Goal: Task Accomplishment & Management: Complete application form

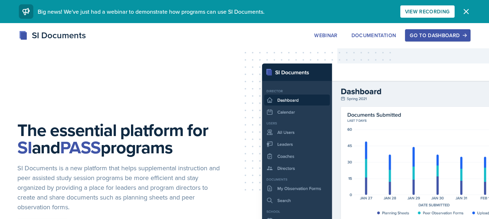
click at [430, 34] on div "Go to Dashboard" at bounding box center [437, 36] width 56 height 6
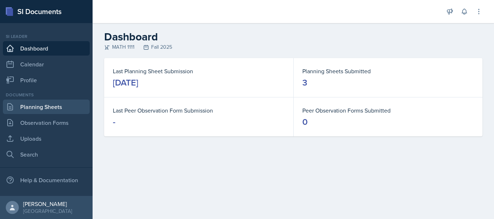
click at [53, 108] on link "Planning Sheets" at bounding box center [46, 107] width 87 height 14
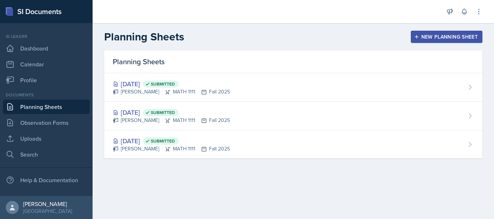
click at [443, 35] on div "New Planning Sheet" at bounding box center [446, 37] width 62 height 6
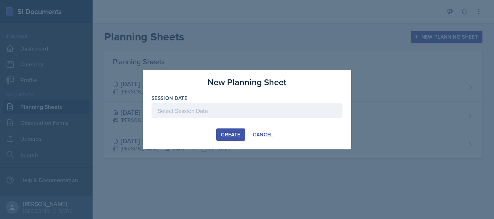
click at [242, 108] on div at bounding box center [247, 110] width 191 height 15
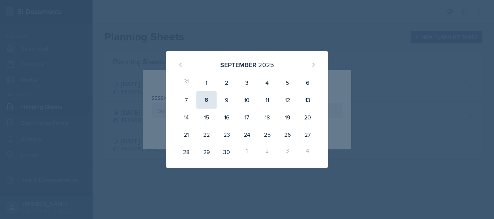
click at [207, 102] on div "8" at bounding box center [206, 99] width 20 height 17
type input "[DATE]"
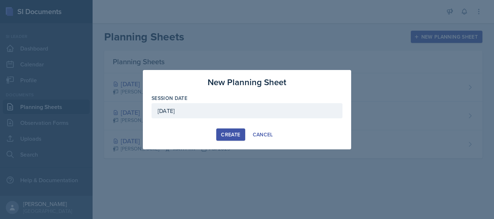
click at [227, 138] on button "Create" at bounding box center [230, 135] width 29 height 12
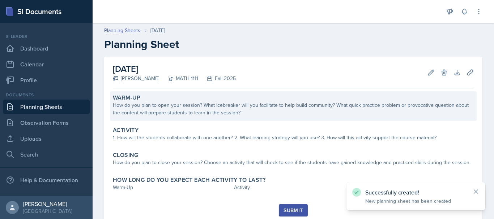
scroll to position [24, 0]
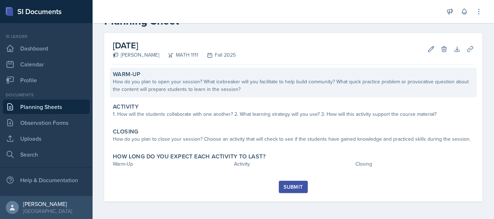
click at [190, 88] on div "How do you plan to open your session? What icebreaker will you facilitate to he…" at bounding box center [293, 85] width 361 height 15
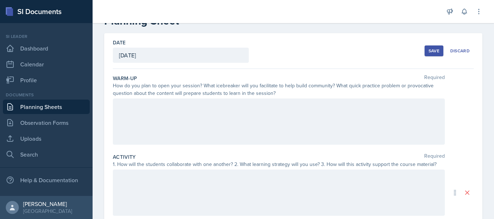
click at [177, 112] on div at bounding box center [279, 122] width 332 height 46
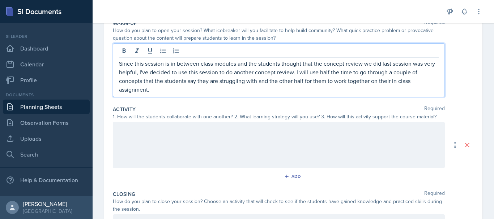
scroll to position [80, 0]
click at [149, 128] on p at bounding box center [279, 129] width 320 height 9
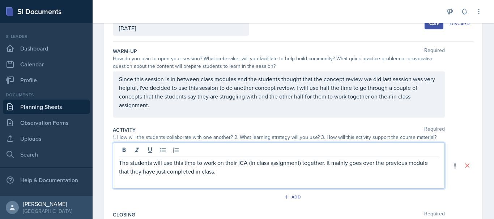
scroll to position [51, 0]
drag, startPoint x: 156, startPoint y: 107, endPoint x: 309, endPoint y: 88, distance: 154.2
click at [175, 110] on div "Since this session is in between class modules and the students thought that th…" at bounding box center [279, 94] width 332 height 46
click at [309, 88] on p "Since this session is in between class modules and the students thought that th…" at bounding box center [279, 91] width 320 height 35
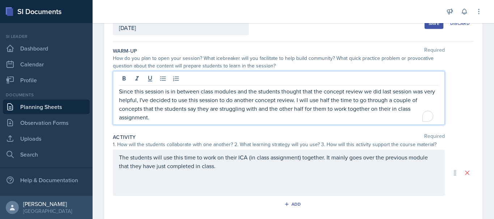
scroll to position [64, 0]
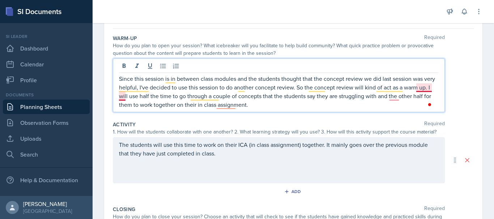
click at [422, 89] on p "Since this session is in between class modules and the students thought that th…" at bounding box center [279, 91] width 320 height 35
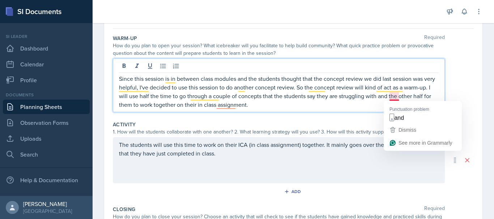
click at [395, 98] on p "Since this session is in between class modules and the students thought that th…" at bounding box center [279, 91] width 320 height 35
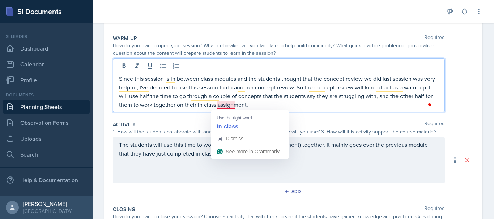
click at [226, 107] on p "Since this session is in between class modules and the students thought that th…" at bounding box center [279, 91] width 320 height 35
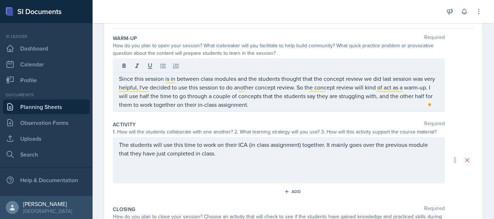
click at [271, 161] on div "The students will use this time to work on their ICA (in class assignment) toge…" at bounding box center [279, 160] width 332 height 46
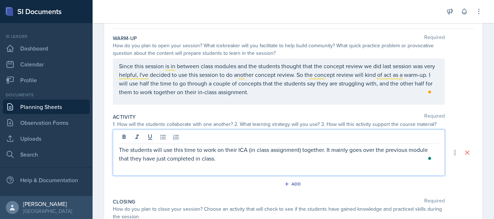
scroll to position [76, 0]
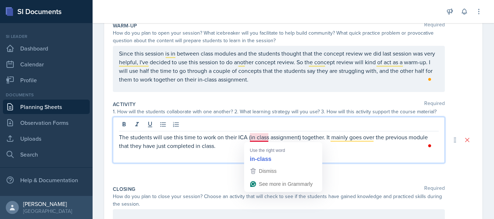
click at [256, 135] on p "The students will use this time to work on their ICA (in class assignment) toge…" at bounding box center [279, 141] width 320 height 17
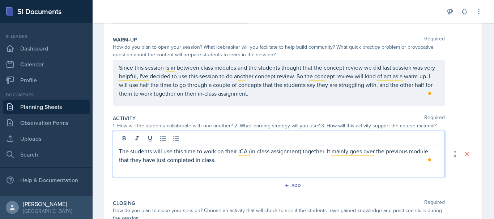
scroll to position [70, 0]
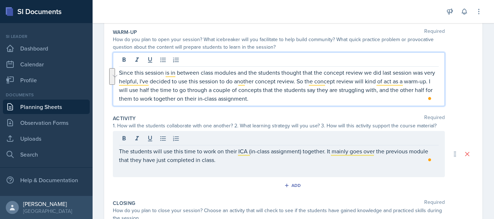
drag, startPoint x: 272, startPoint y: 98, endPoint x: 385, endPoint y: 93, distance: 114.0
click at [385, 93] on p "Since this session is in between class modules and the students thought that th…" at bounding box center [279, 85] width 320 height 35
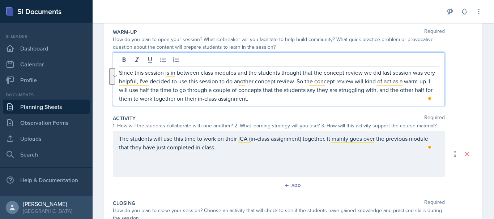
click at [389, 93] on p "Since this session is in between class modules and the students thought that th…" at bounding box center [279, 85] width 320 height 35
drag, startPoint x: 278, startPoint y: 97, endPoint x: 389, endPoint y: 88, distance: 111.4
click at [389, 88] on p "Since this session is in between class modules and the students thought that th…" at bounding box center [279, 85] width 320 height 35
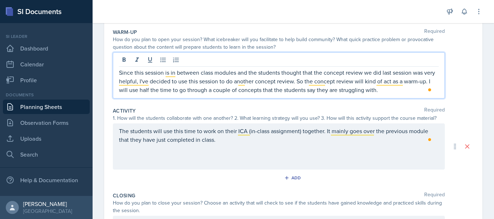
click at [227, 144] on p "The students will use this time to work on their ICA (in-class assignment) toge…" at bounding box center [279, 135] width 320 height 17
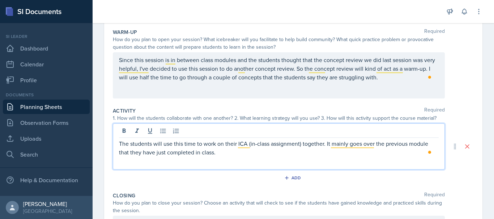
click at [185, 146] on p "The students will use this time to work on their ICA (in-class assignment) toge…" at bounding box center [279, 148] width 320 height 17
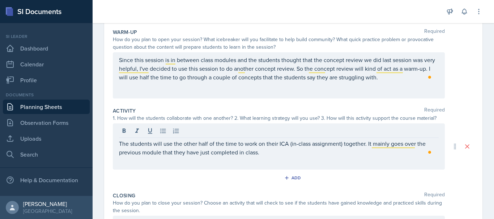
click at [282, 160] on div "The students will use the other half of the time to work on their ICA (in-class…" at bounding box center [279, 147] width 332 height 46
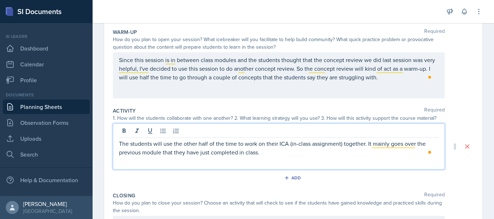
click at [266, 154] on p "The students will use the other half of the time to work on their ICA (in-class…" at bounding box center [279, 148] width 320 height 17
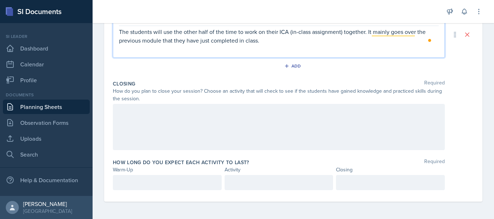
scroll to position [195, 0]
click at [159, 183] on p at bounding box center [167, 183] width 97 height 9
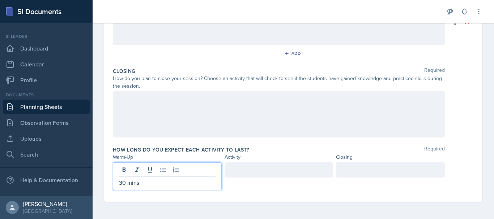
click at [232, 175] on div at bounding box center [279, 170] width 109 height 15
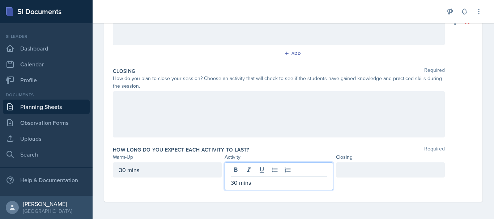
click at [293, 152] on div "How long do you expect each activity to last? Required" at bounding box center [293, 149] width 361 height 7
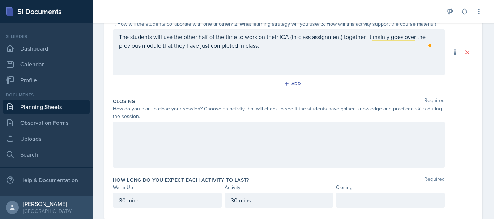
scroll to position [167, 0]
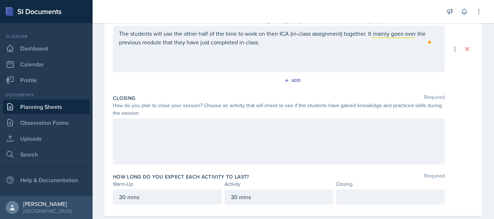
click at [206, 136] on div at bounding box center [279, 142] width 332 height 46
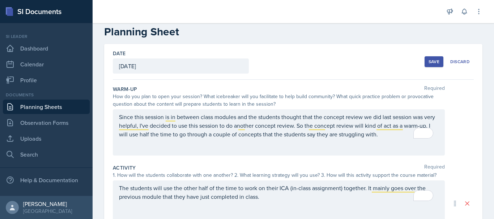
scroll to position [12, 0]
drag, startPoint x: 192, startPoint y: 84, endPoint x: 161, endPoint y: 84, distance: 31.1
click at [161, 84] on div "Warm-Up Required How do you plan to open your session? What icebreaker will you…" at bounding box center [293, 123] width 361 height 79
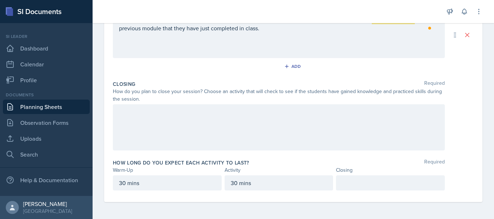
scroll to position [182, 0]
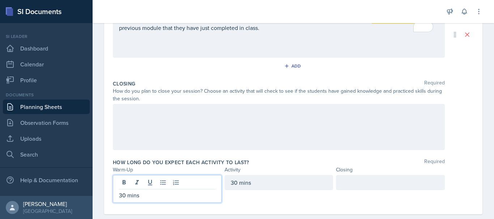
click at [122, 184] on div "30 mins" at bounding box center [167, 189] width 109 height 28
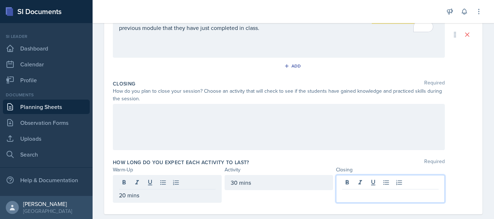
click at [371, 186] on div at bounding box center [390, 189] width 109 height 28
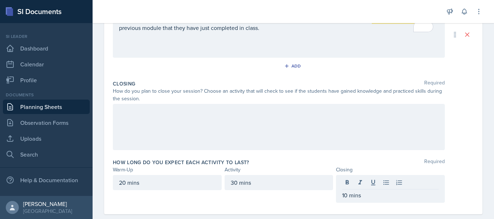
click at [131, 106] on div at bounding box center [279, 127] width 332 height 46
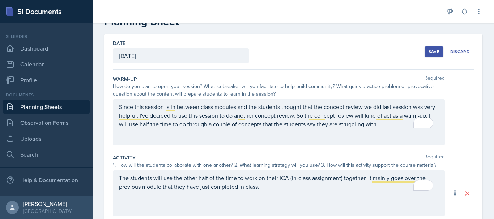
scroll to position [0, 0]
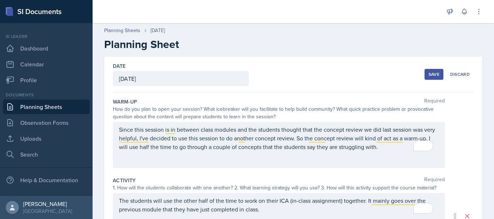
click at [427, 80] on button "Save" at bounding box center [434, 74] width 19 height 11
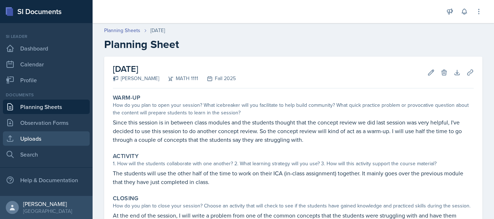
click at [35, 141] on link "Uploads" at bounding box center [46, 139] width 87 height 14
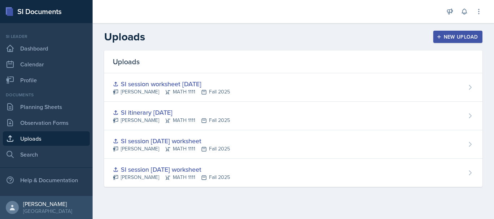
click at [468, 34] on div "New Upload" at bounding box center [458, 37] width 40 height 6
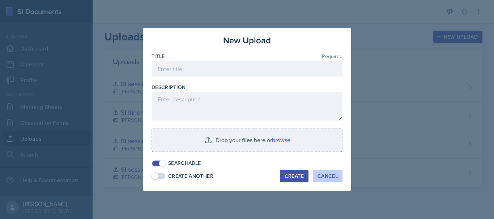
click at [330, 174] on div "Cancel" at bounding box center [327, 177] width 20 height 6
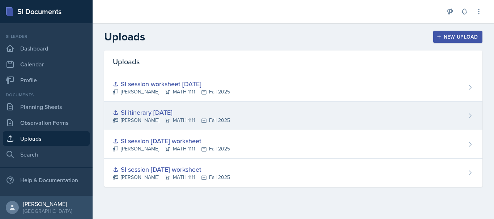
click at [253, 114] on div "SI itinerary [DATE] [PERSON_NAME] MATH 1111 Fall 2025" at bounding box center [293, 116] width 378 height 29
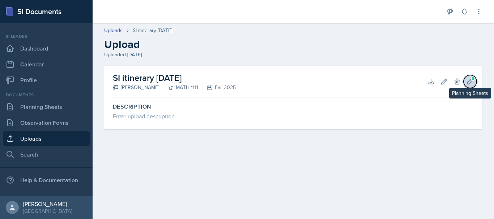
click at [476, 78] on button "Planning Sheets" at bounding box center [470, 81] width 13 height 13
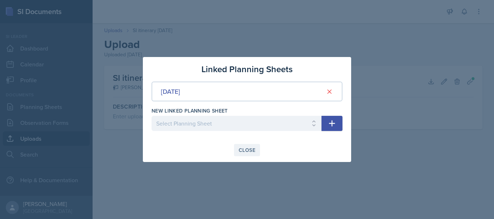
click at [254, 146] on button "Close" at bounding box center [247, 150] width 26 height 12
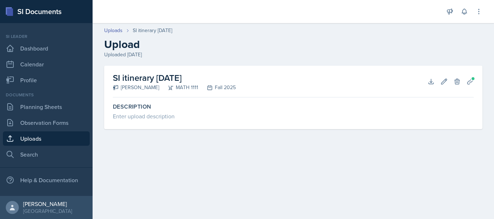
click at [31, 140] on link "Uploads" at bounding box center [46, 139] width 87 height 14
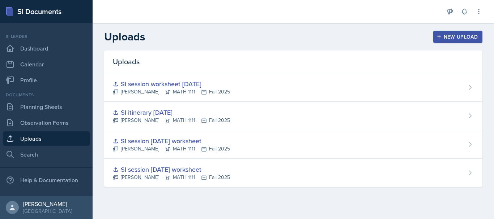
click at [463, 38] on div "New Upload" at bounding box center [458, 37] width 40 height 6
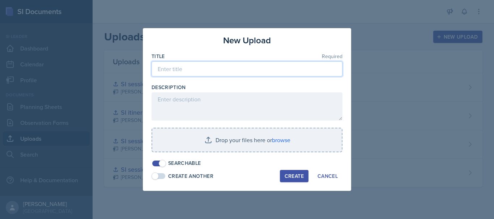
click at [173, 72] on input at bounding box center [247, 68] width 191 height 15
click at [175, 68] on input "SI itenerary" at bounding box center [247, 68] width 191 height 15
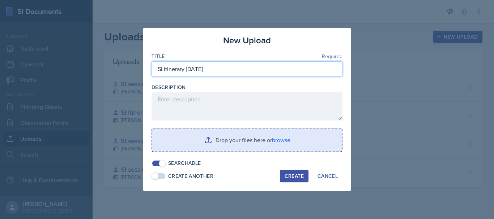
type input "SI itinerary [DATE]"
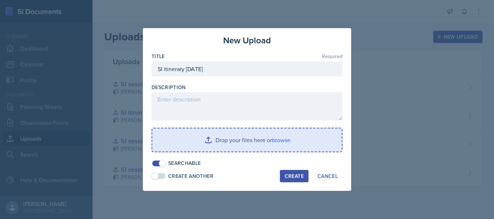
click at [223, 136] on input "file" at bounding box center [246, 140] width 189 height 23
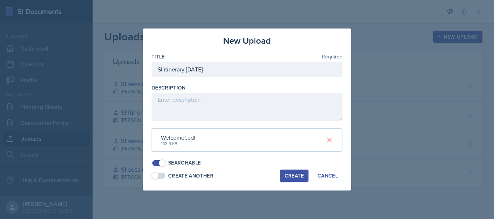
click at [290, 179] on div "Create" at bounding box center [294, 176] width 19 height 6
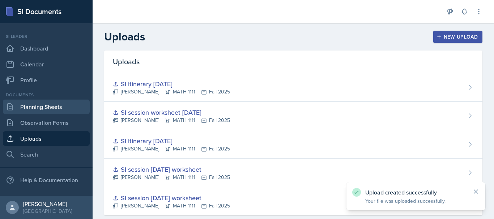
click at [50, 109] on link "Planning Sheets" at bounding box center [46, 107] width 87 height 14
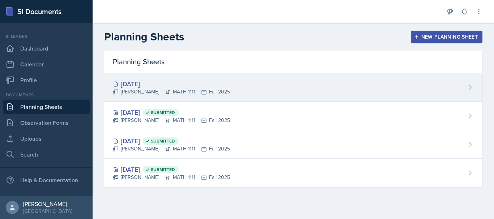
click at [311, 93] on div "[DATE] [PERSON_NAME] MATH 1111 Fall 2025" at bounding box center [293, 87] width 378 height 29
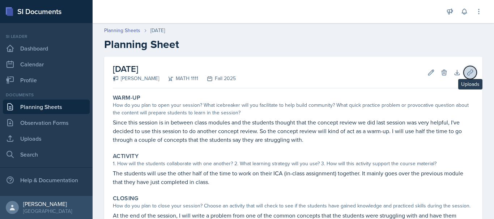
click at [468, 73] on button "Uploads" at bounding box center [470, 72] width 13 height 13
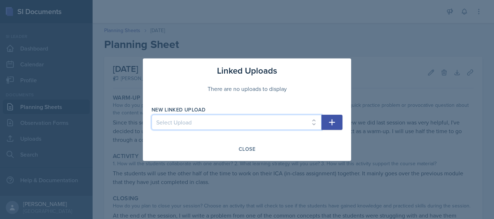
click at [221, 128] on select "Select Upload SI session [DATE] worksheet SI session [DATE] worksheet SI itiner…" at bounding box center [237, 122] width 170 height 15
select select "f9b06482-0478-45ae-a783-3561b7d6729c"
click at [152, 115] on select "Select Upload SI session [DATE] worksheet SI session [DATE] worksheet SI itiner…" at bounding box center [237, 122] width 170 height 15
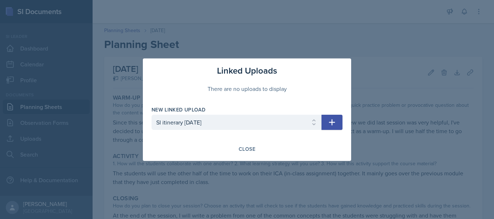
click at [332, 122] on icon "button" at bounding box center [332, 122] width 6 height 6
select select
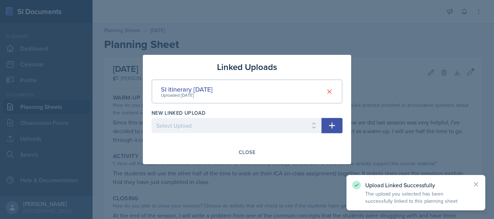
click at [232, 152] on div "Close" at bounding box center [247, 152] width 191 height 12
click at [234, 152] on button "Close" at bounding box center [247, 152] width 26 height 12
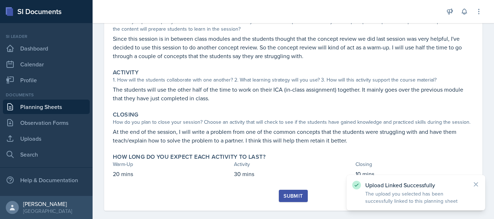
scroll to position [93, 0]
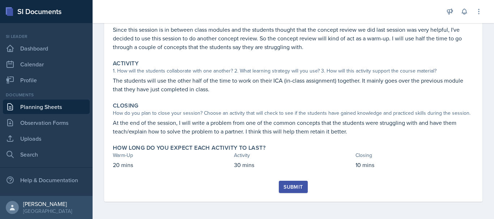
click at [284, 187] on div "Submit" at bounding box center [293, 187] width 19 height 6
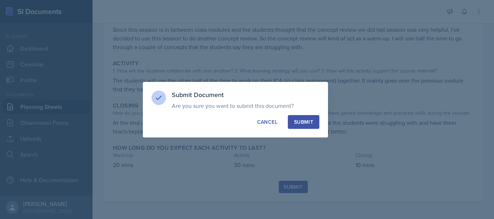
click at [304, 119] on div "Submit" at bounding box center [303, 122] width 19 height 7
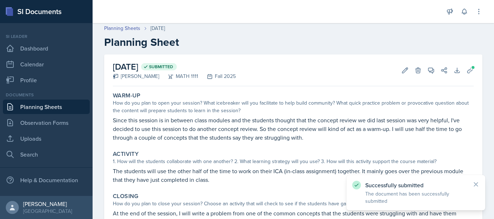
scroll to position [0, 0]
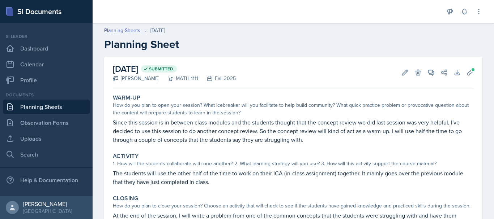
click at [86, 104] on link "Planning Sheets" at bounding box center [46, 107] width 87 height 14
